Goal: Navigation & Orientation: Find specific page/section

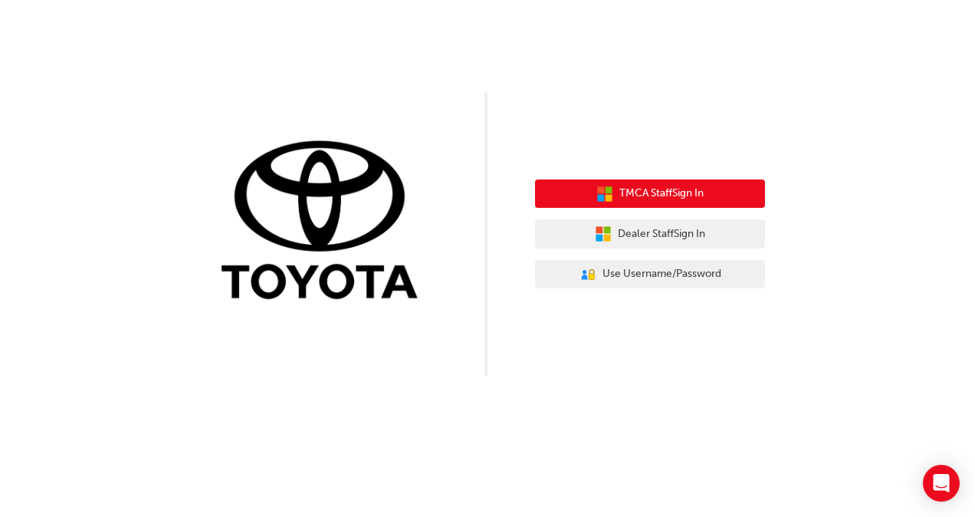
click at [647, 192] on span "TMCA Staff Sign In" at bounding box center [661, 194] width 84 height 18
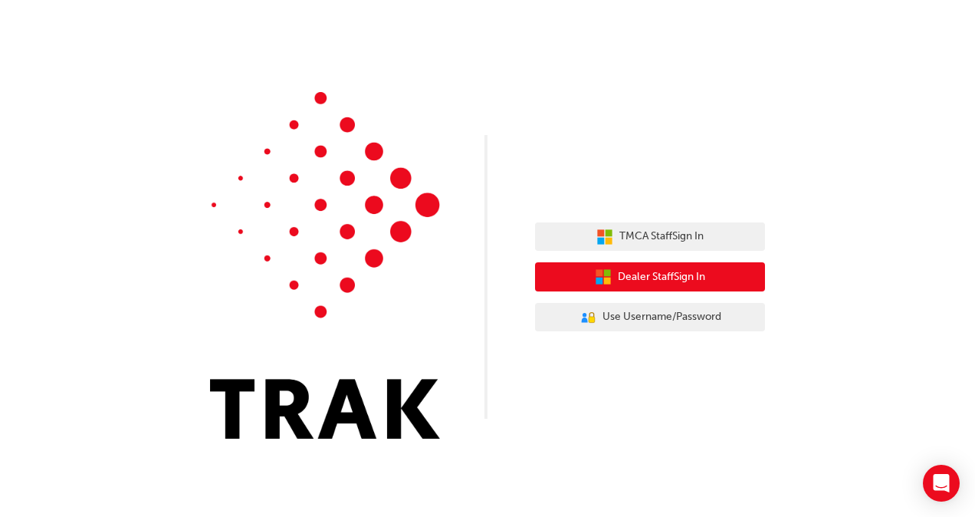
click at [576, 274] on button "Dealer Staff Sign In" at bounding box center [650, 276] width 230 height 29
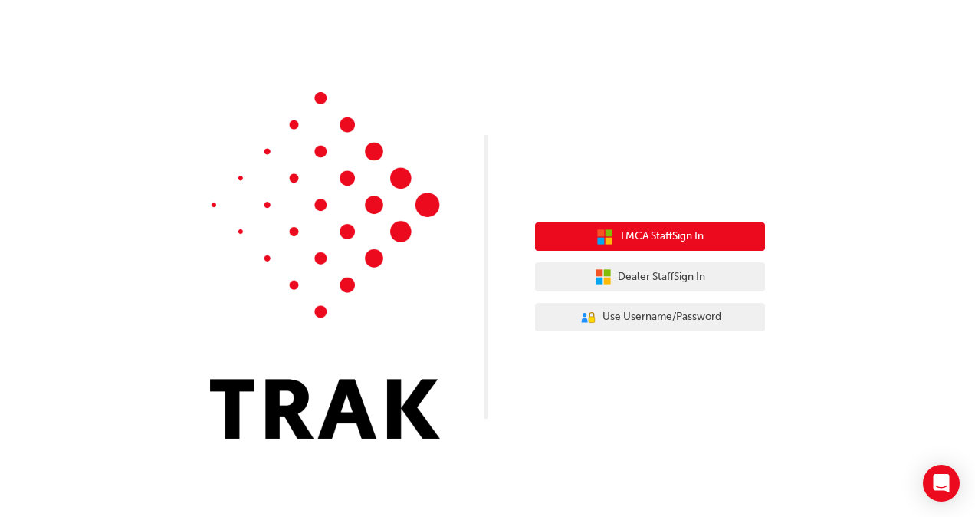
click at [642, 235] on span "TMCA Staff Sign In" at bounding box center [661, 237] width 84 height 18
